Goal: Check status: Check status

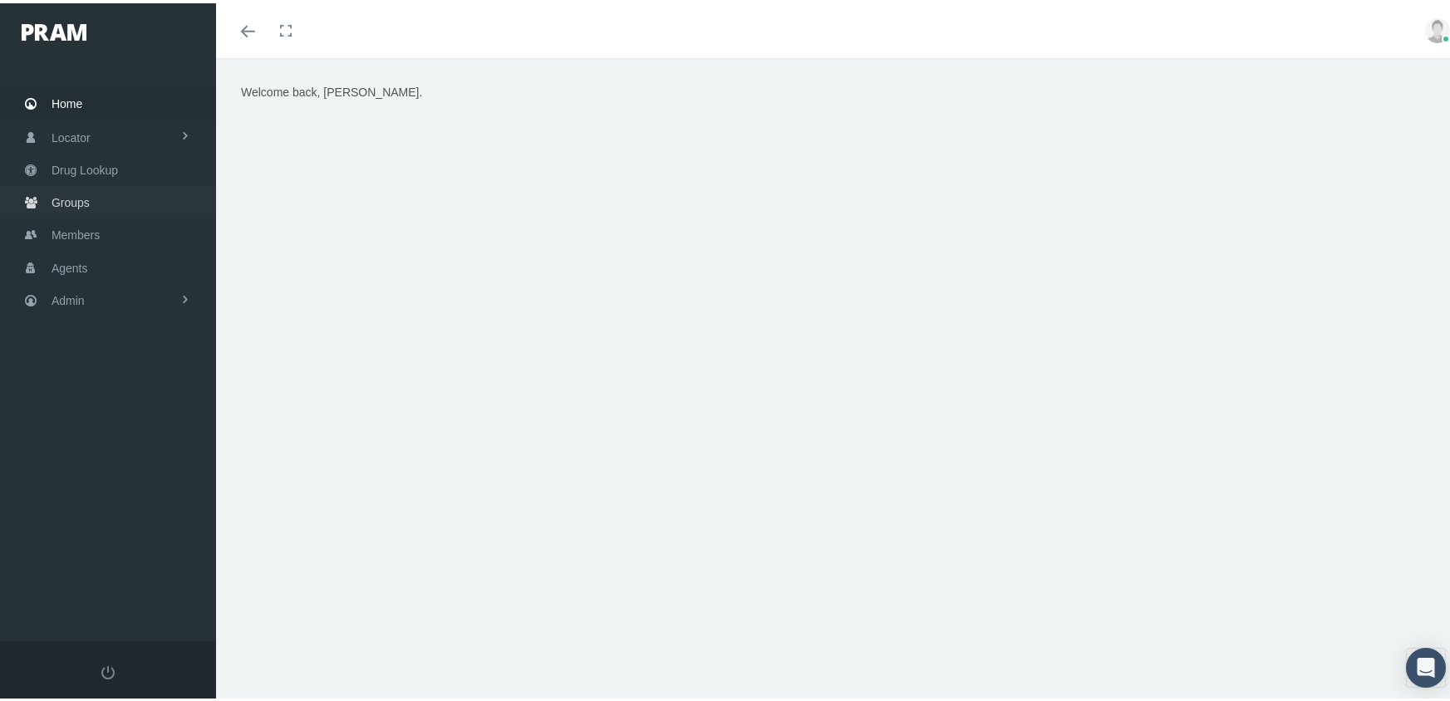
click at [73, 194] on span "Groups" at bounding box center [71, 200] width 38 height 32
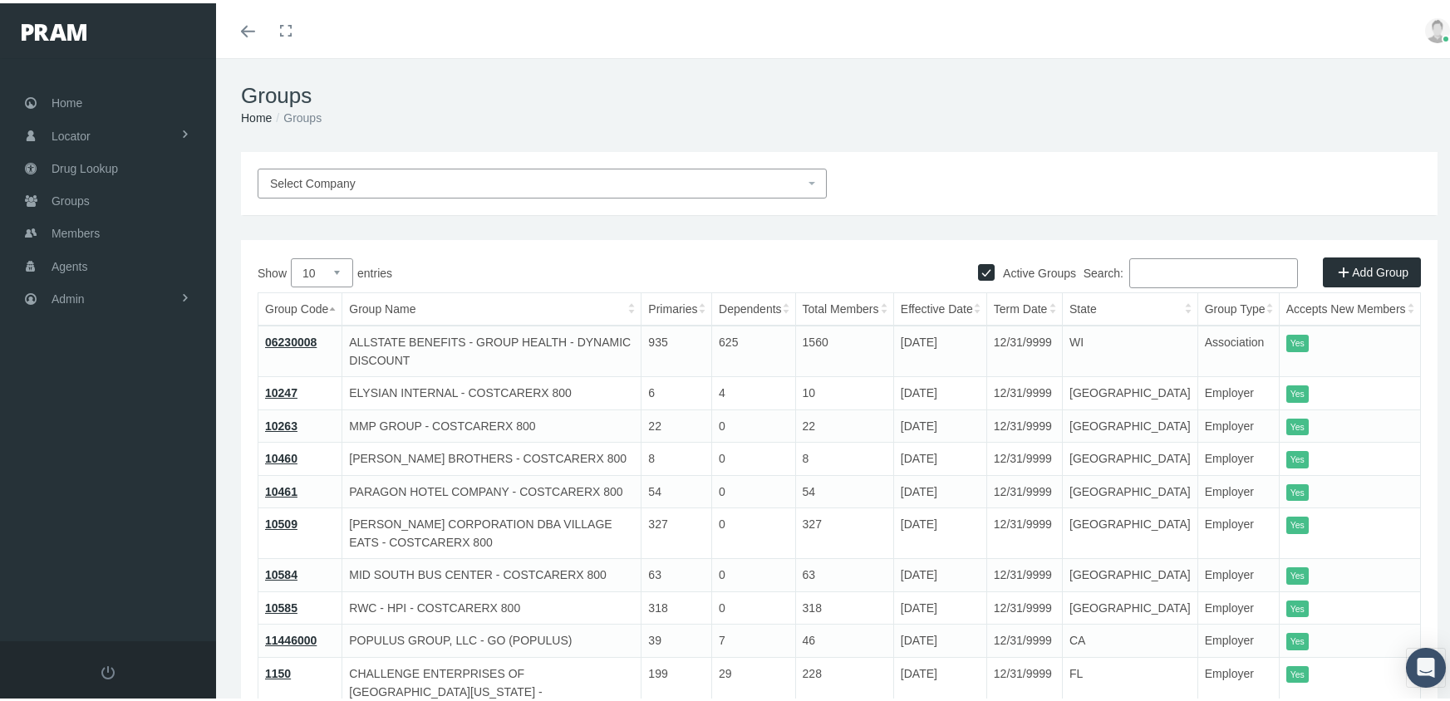
click at [1161, 266] on input "Search:" at bounding box center [1213, 270] width 169 height 30
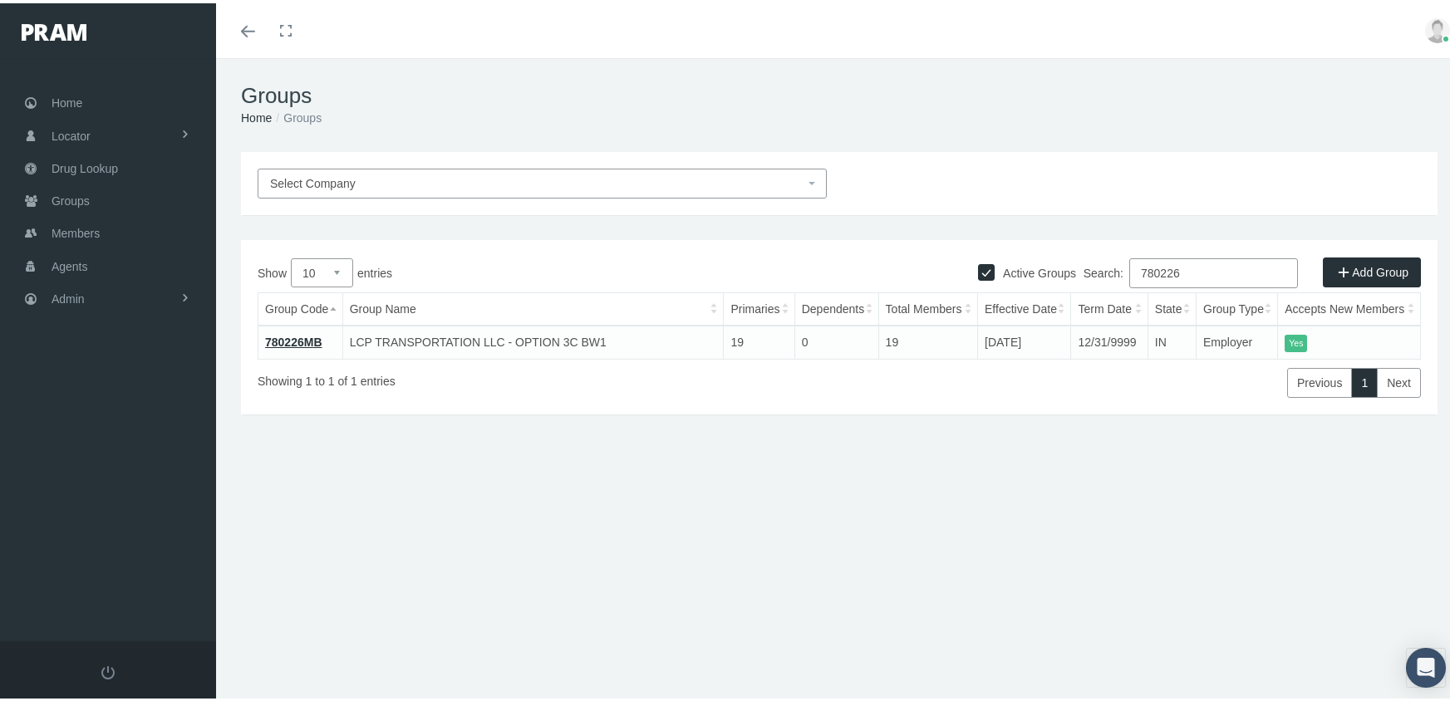
type input "780226"
click at [297, 334] on link "780226MB" at bounding box center [293, 338] width 57 height 13
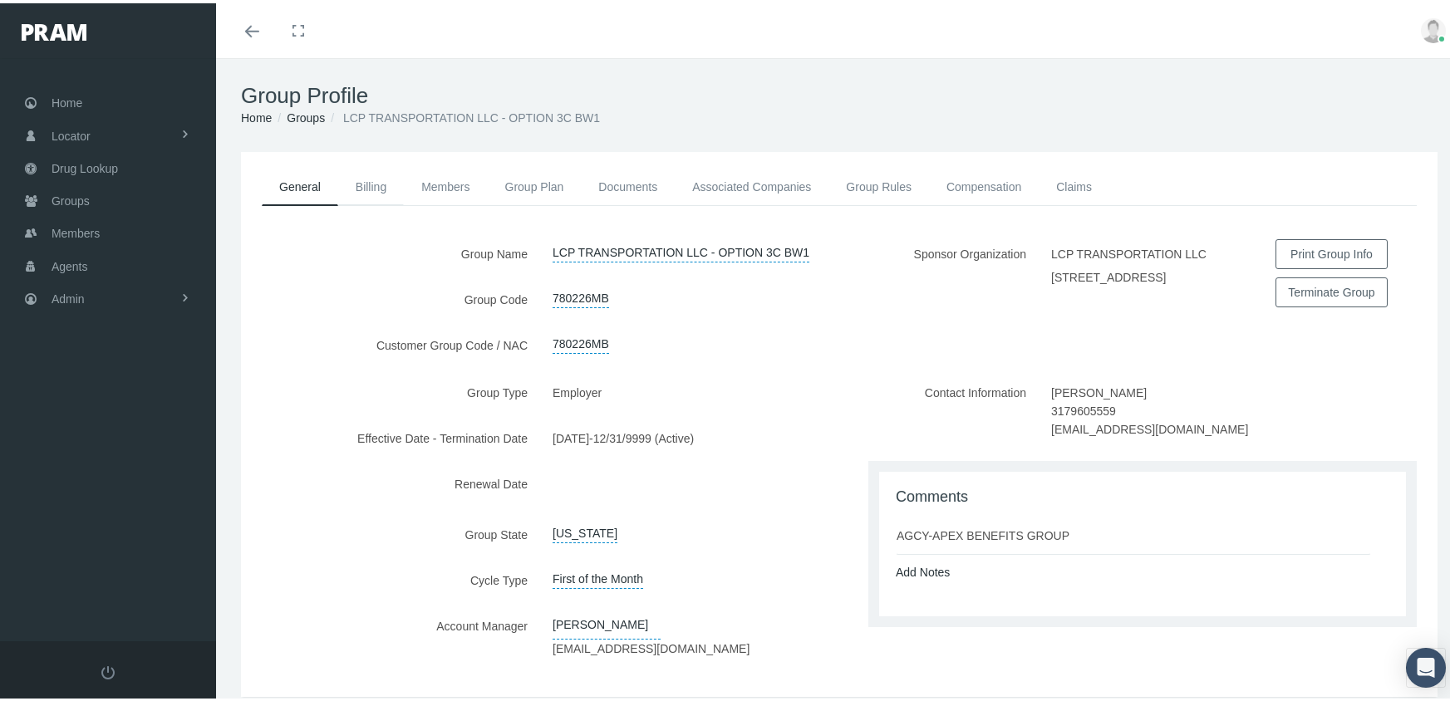
click at [376, 179] on link "Billing" at bounding box center [371, 183] width 66 height 37
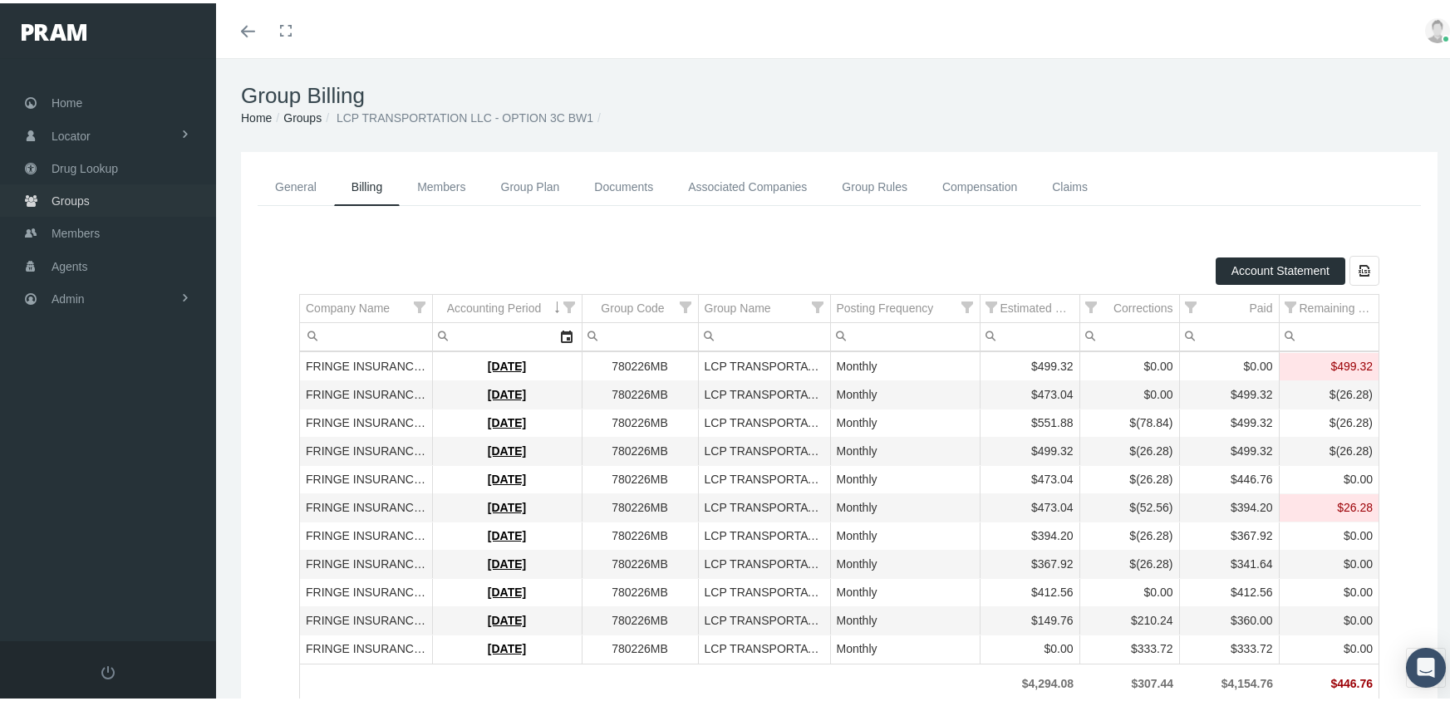
click at [64, 187] on span "Groups" at bounding box center [71, 198] width 38 height 32
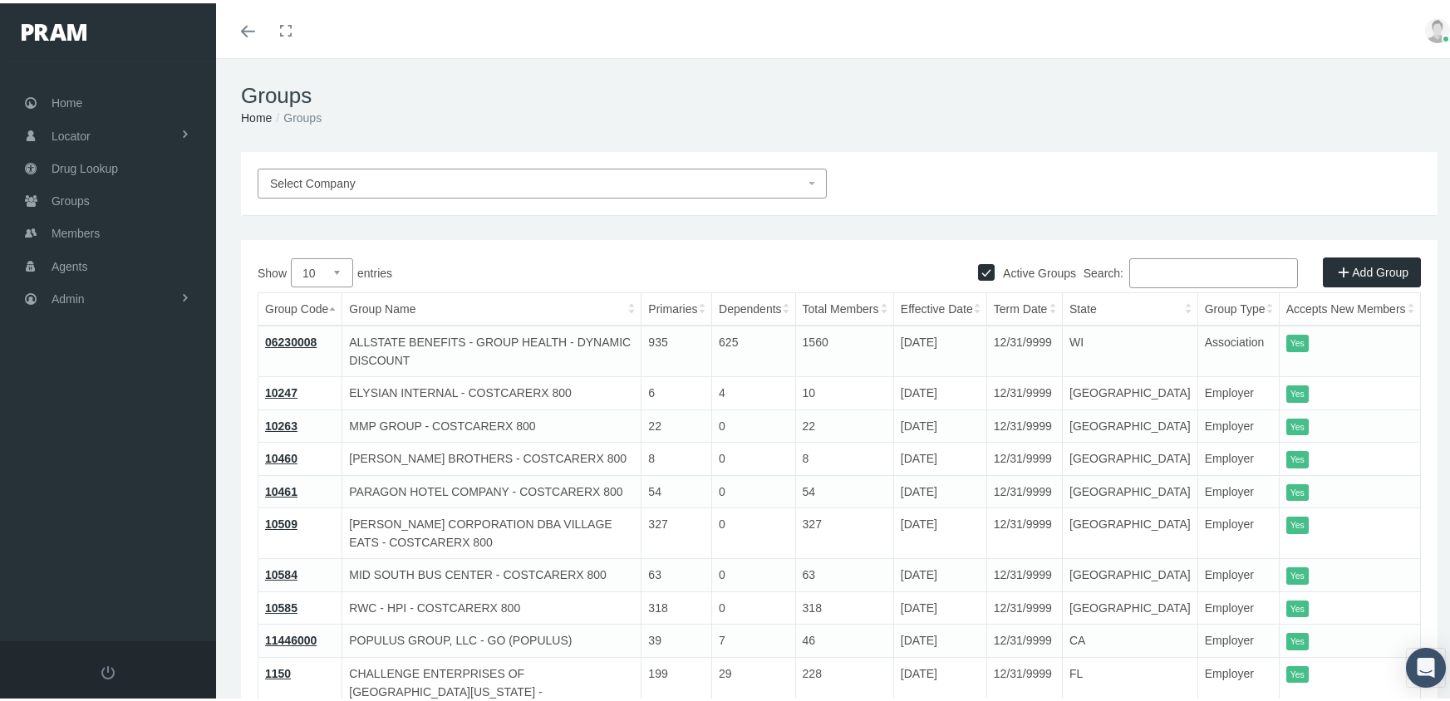
click at [1151, 268] on input "Search:" at bounding box center [1213, 270] width 169 height 30
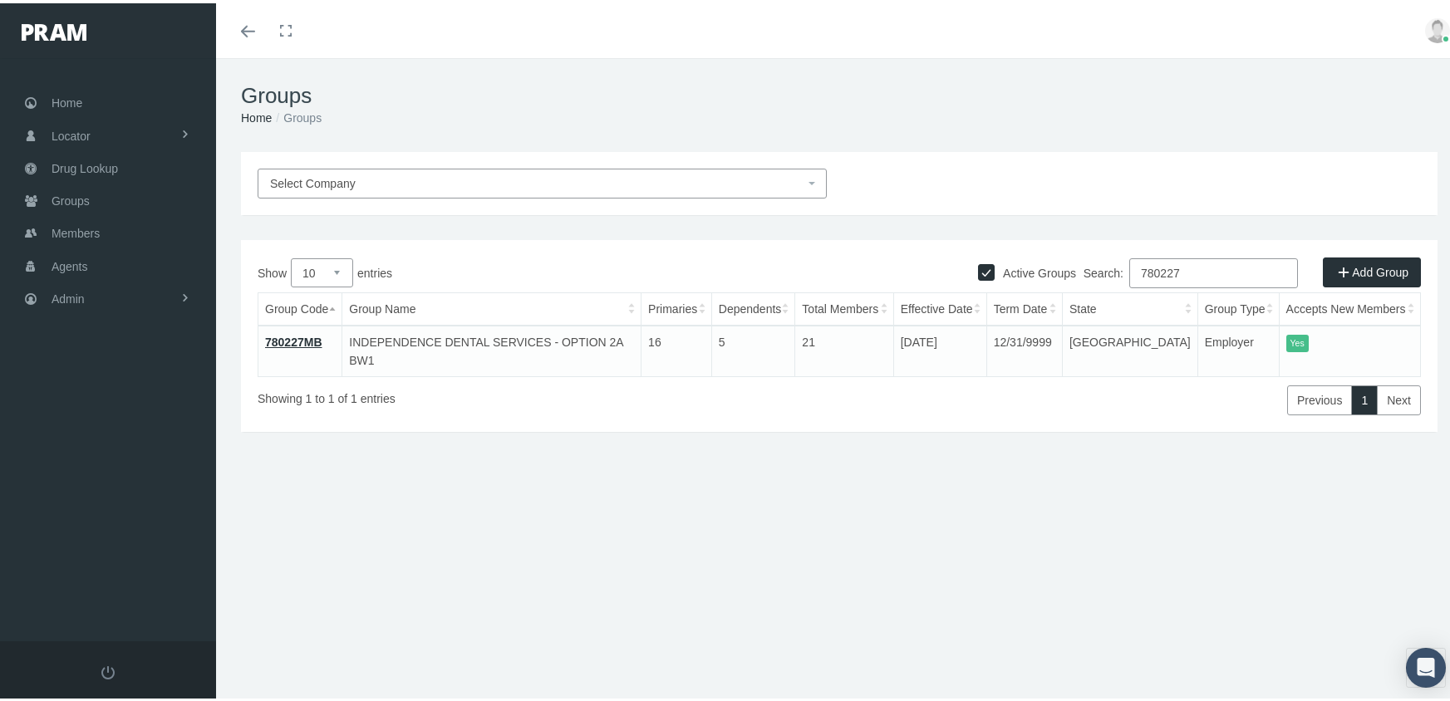
type input "780227"
click at [301, 335] on link "780227MB" at bounding box center [293, 338] width 57 height 13
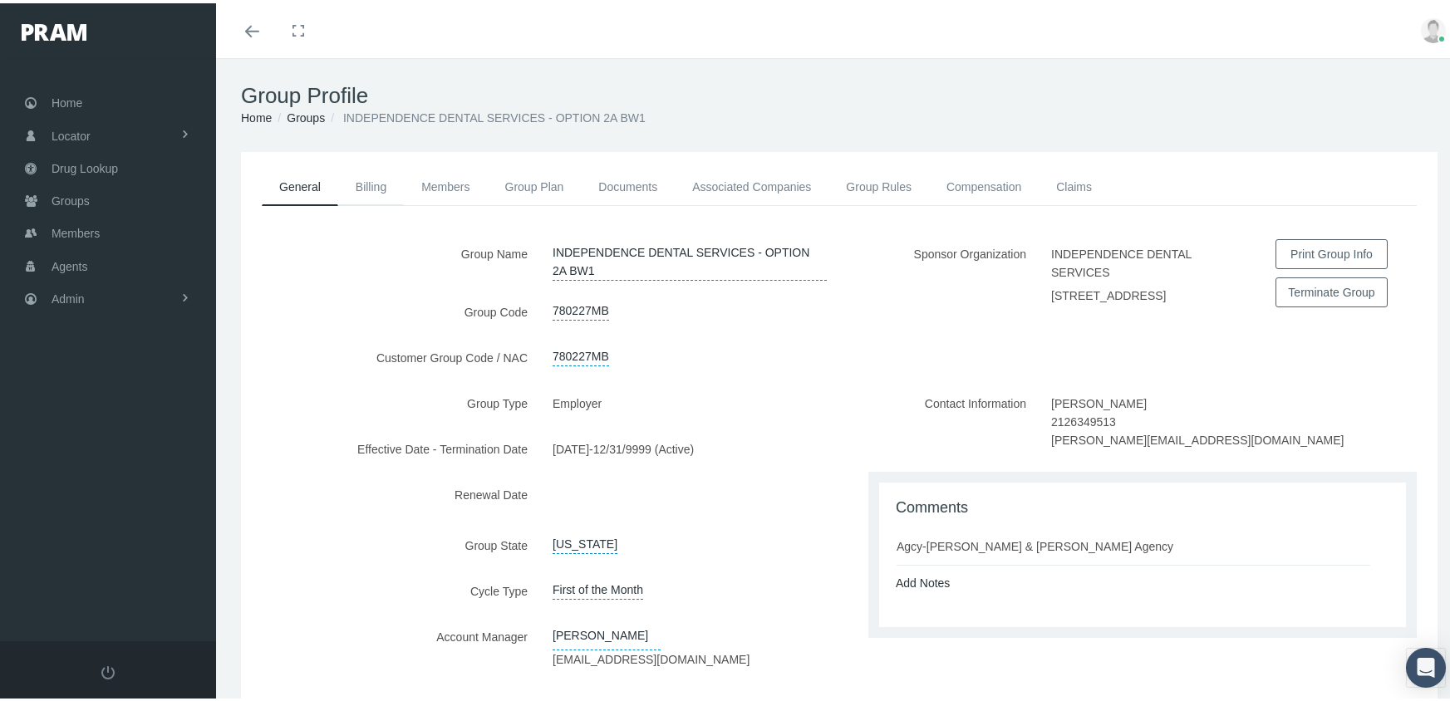
click at [376, 185] on link "Billing" at bounding box center [371, 183] width 66 height 37
